Goal: Information Seeking & Learning: Find contact information

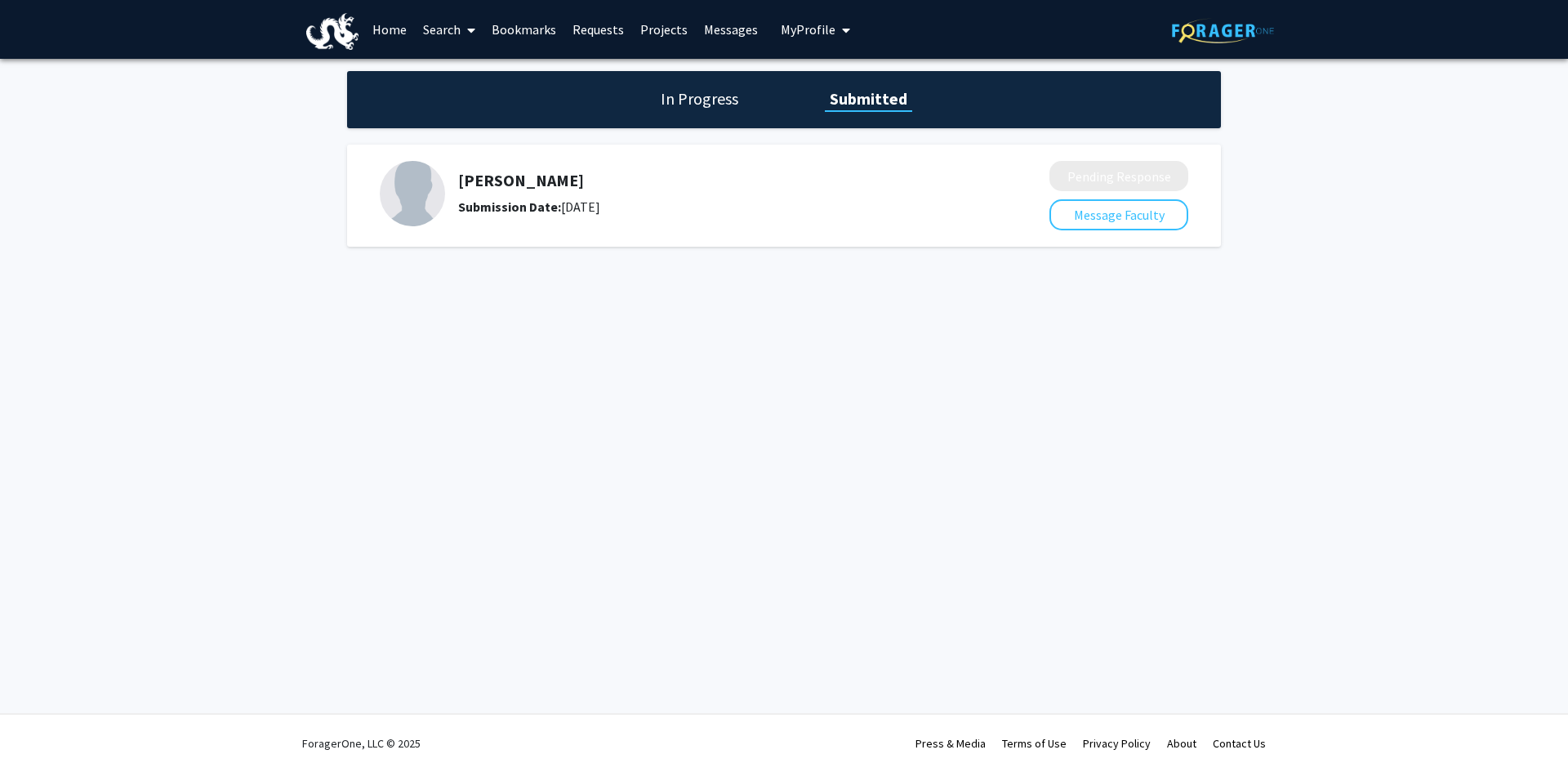
click at [465, 30] on span at bounding box center [467, 30] width 15 height 57
click at [479, 75] on span "Faculty/Staff" at bounding box center [474, 75] width 121 height 33
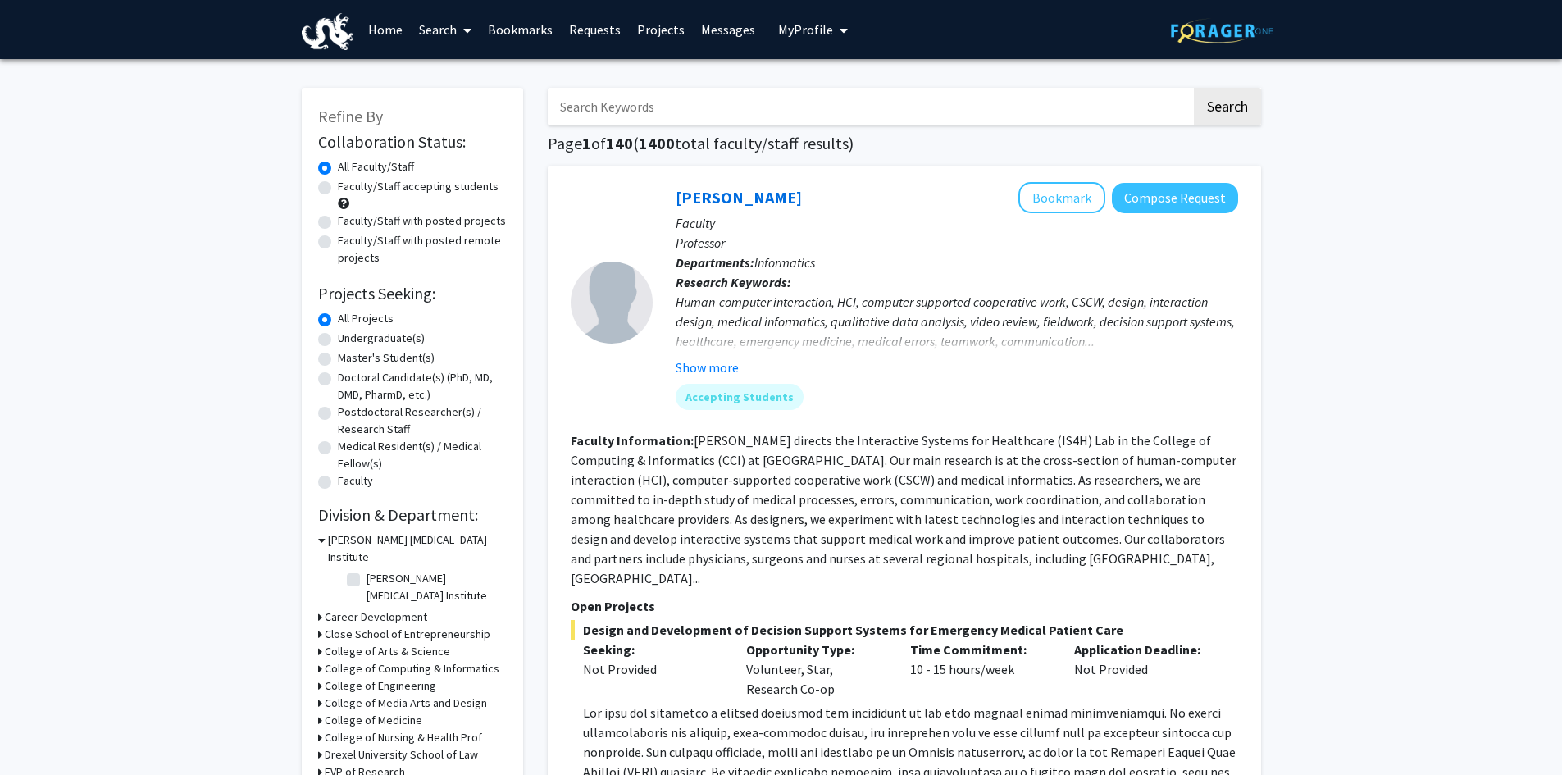
click at [708, 101] on input "Search Keywords" at bounding box center [870, 107] width 644 height 38
type input "taskin"
click at [1194, 88] on button "Search" at bounding box center [1227, 107] width 67 height 38
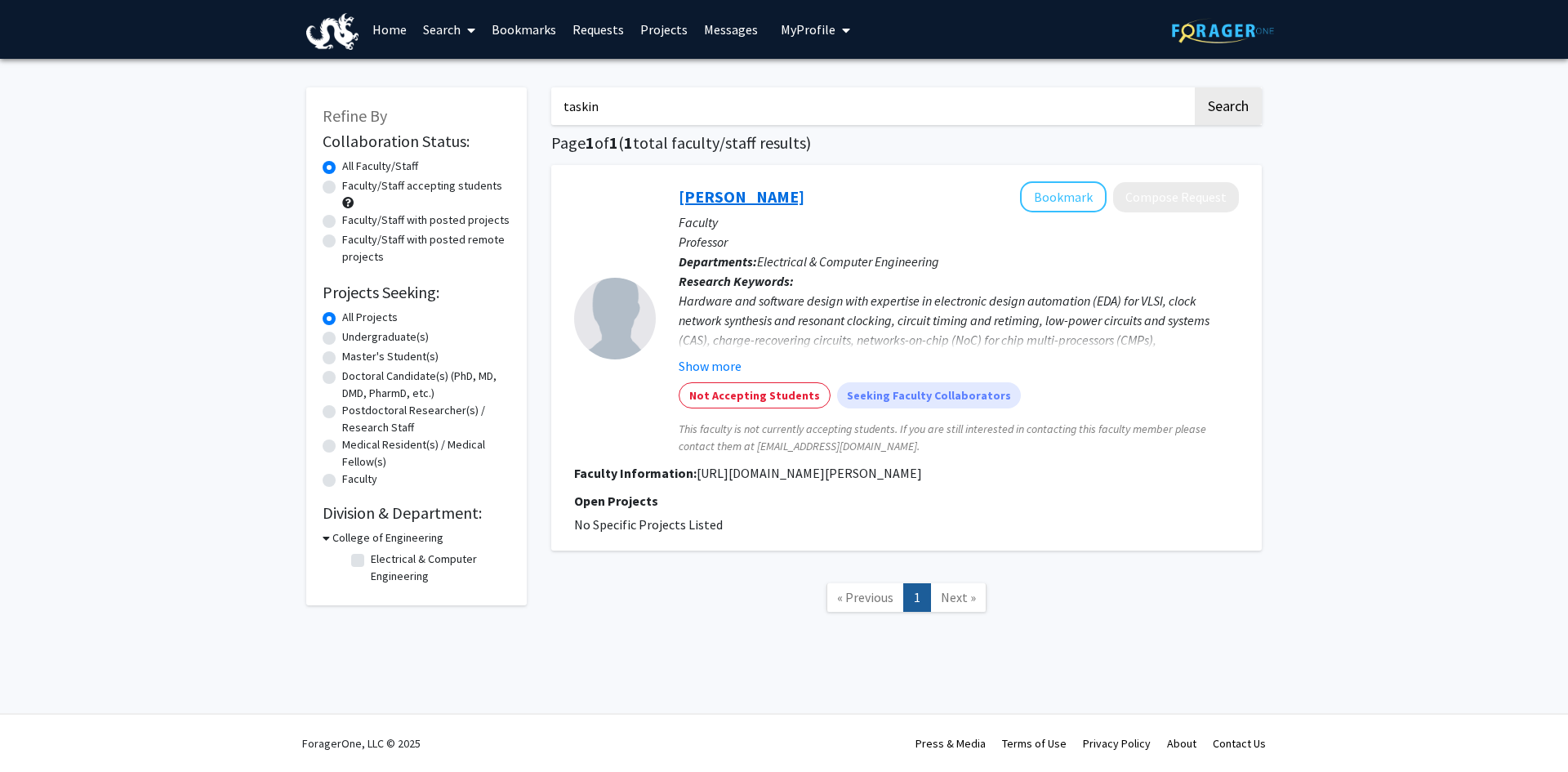
click at [732, 200] on link "Baris Taskin" at bounding box center [741, 196] width 126 height 20
